Goal: Check status: Check status

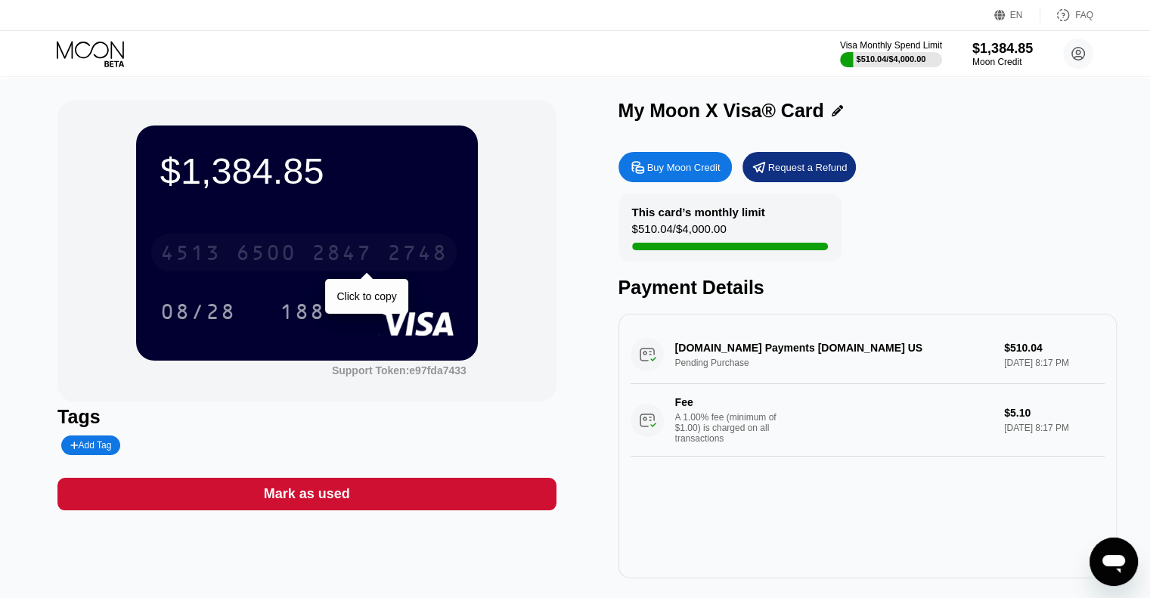
click at [394, 253] on div "2748" at bounding box center [417, 255] width 60 height 24
